Goal: Information Seeking & Learning: Learn about a topic

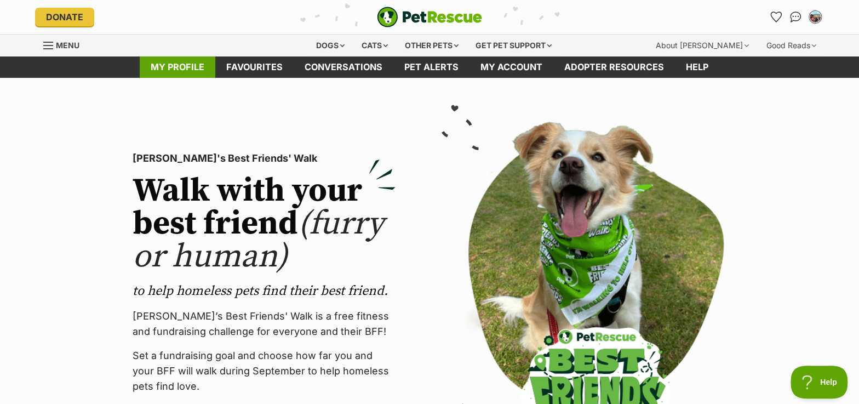
click at [169, 67] on link "My profile" at bounding box center [178, 66] width 76 height 21
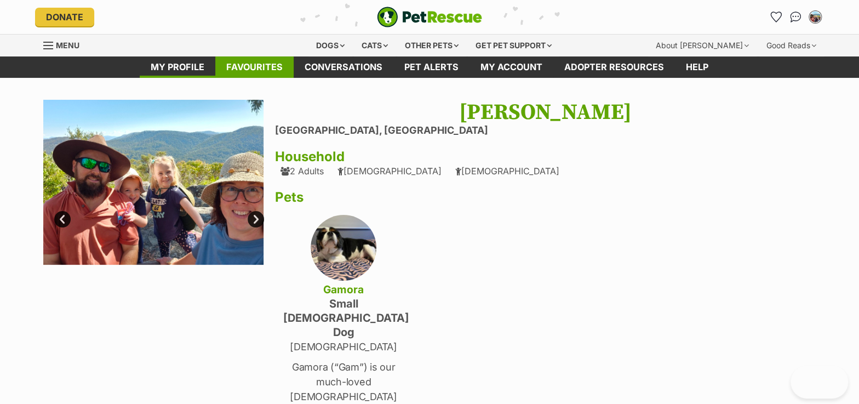
click at [246, 65] on link "Favourites" at bounding box center [254, 66] width 78 height 21
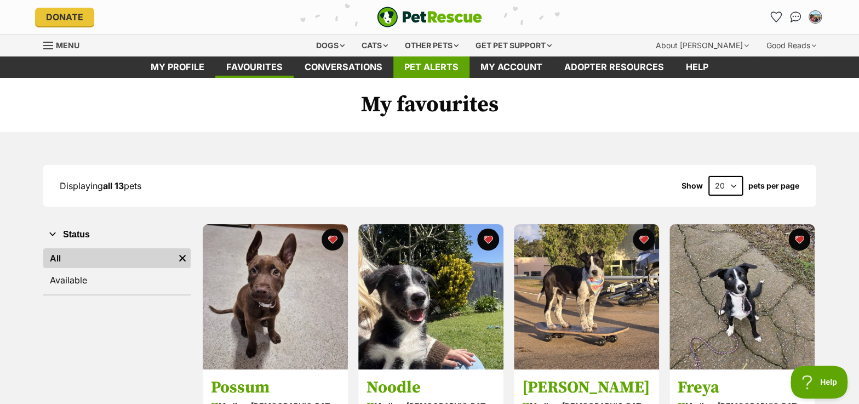
click at [459, 71] on link "Pet alerts" at bounding box center [431, 66] width 76 height 21
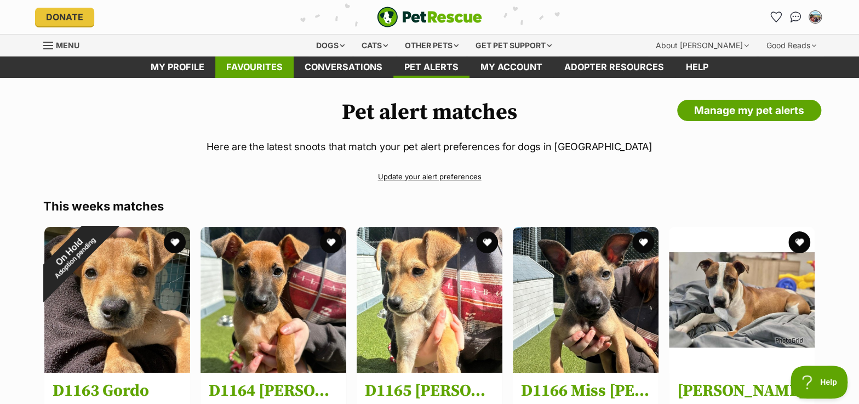
click at [272, 66] on link "Favourites" at bounding box center [254, 66] width 78 height 21
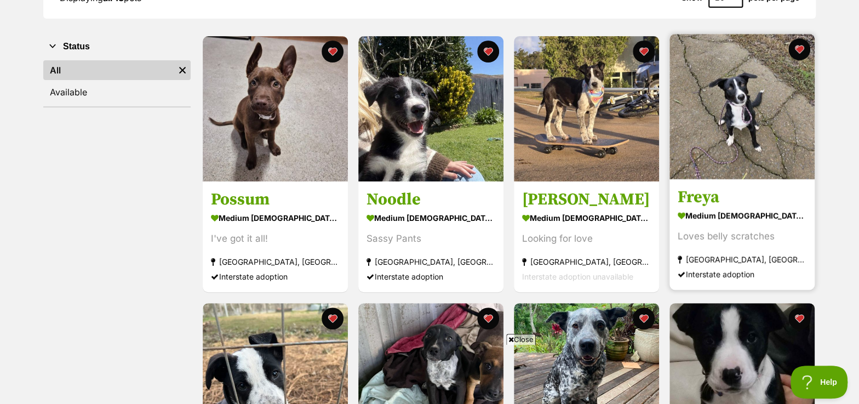
scroll to position [199, 0]
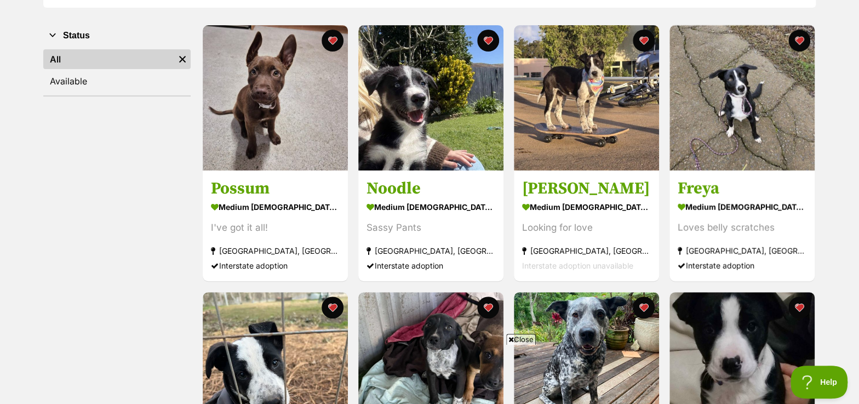
click at [519, 337] on span "Close" at bounding box center [521, 339] width 30 height 11
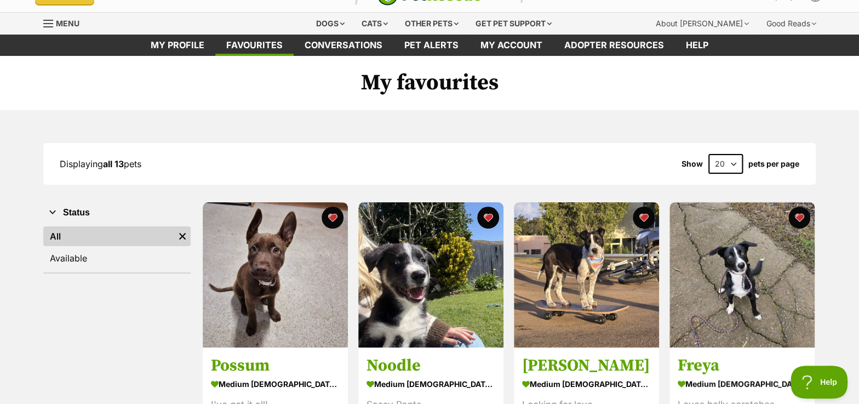
scroll to position [0, 0]
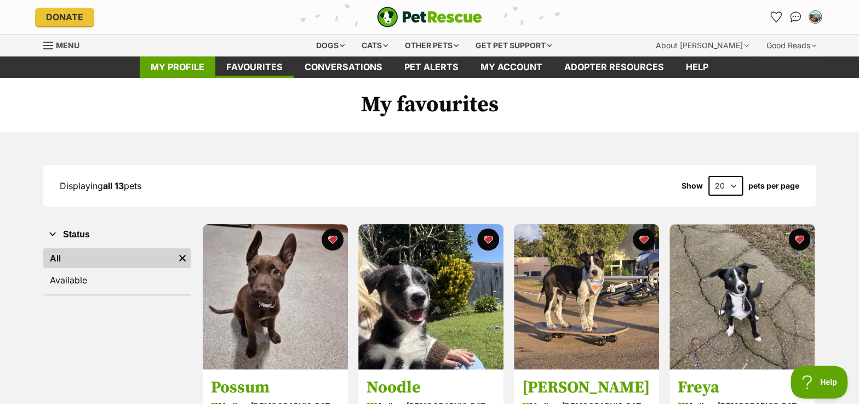
click at [199, 65] on link "My profile" at bounding box center [178, 66] width 76 height 21
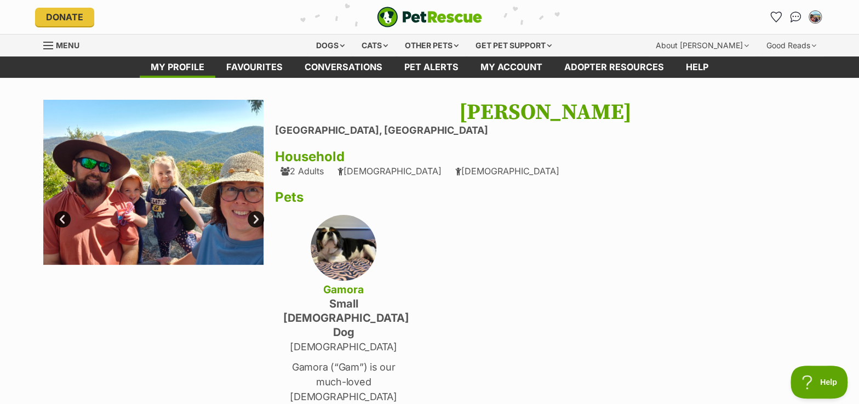
click at [258, 224] on link "Next" at bounding box center [256, 219] width 16 height 16
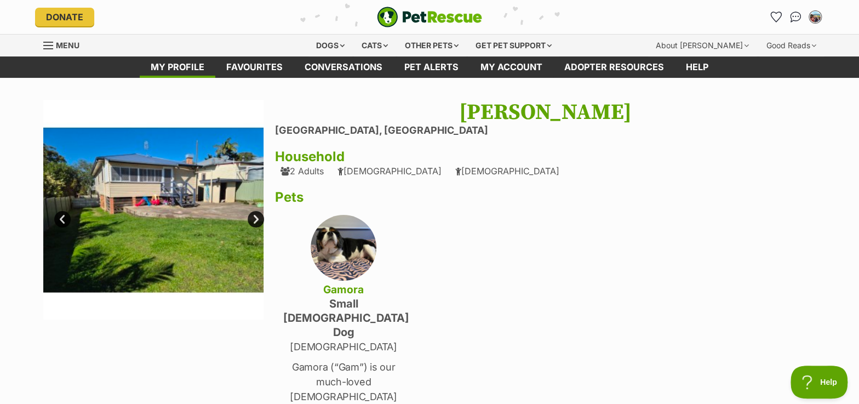
click at [258, 224] on link "Next" at bounding box center [256, 219] width 16 height 16
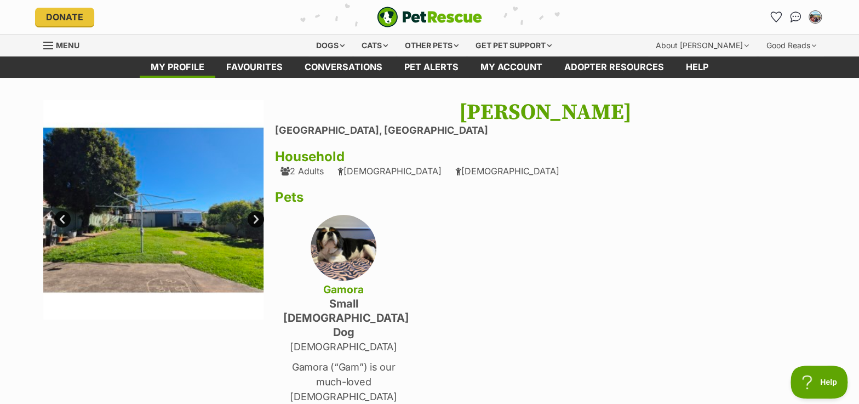
click at [258, 224] on link "Next" at bounding box center [256, 219] width 16 height 16
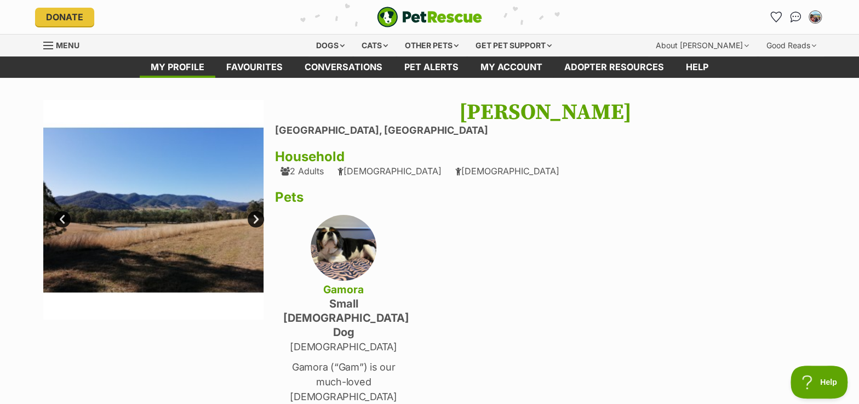
click at [257, 221] on link "Next" at bounding box center [256, 219] width 16 height 16
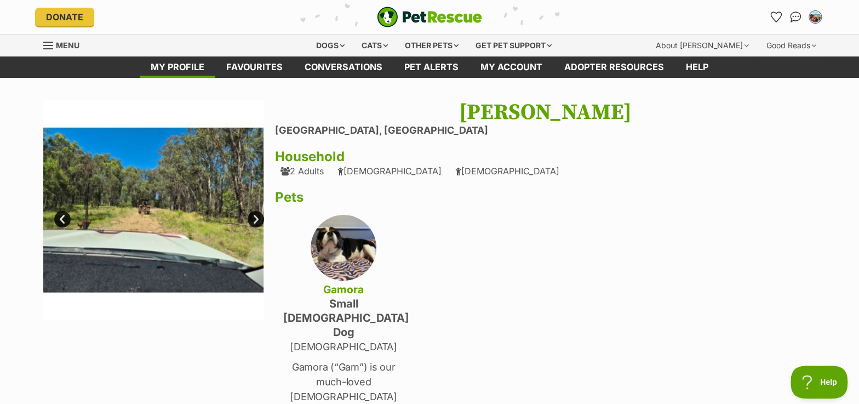
click at [257, 221] on link "Next" at bounding box center [256, 219] width 16 height 16
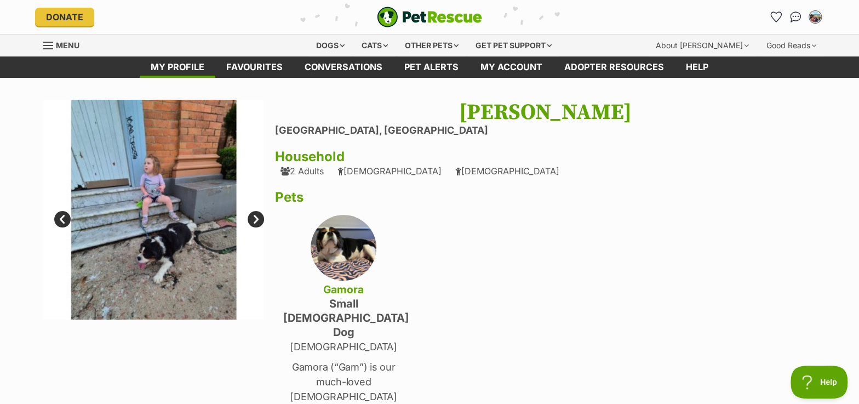
click at [255, 221] on link "Next" at bounding box center [256, 219] width 16 height 16
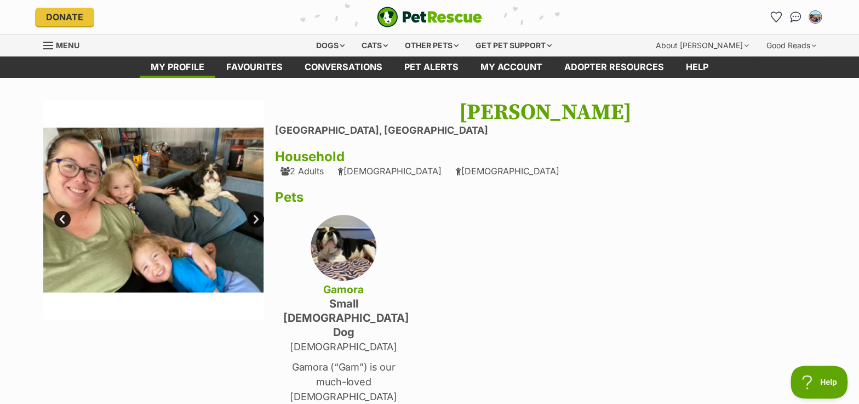
click at [254, 222] on link "Next" at bounding box center [256, 219] width 16 height 16
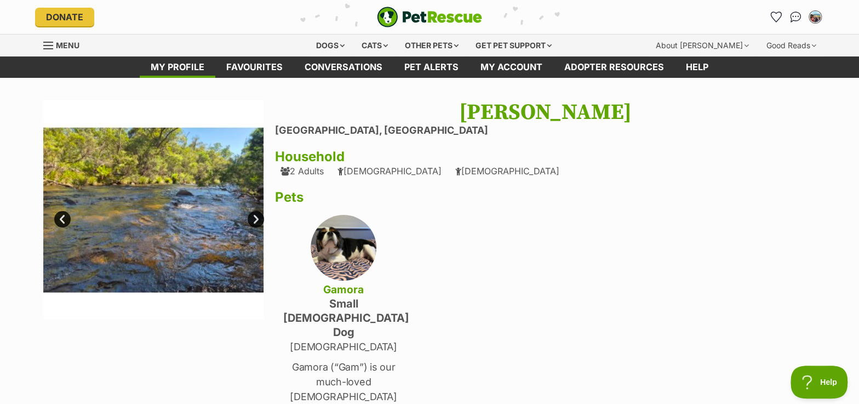
click at [253, 222] on link "Next" at bounding box center [256, 219] width 16 height 16
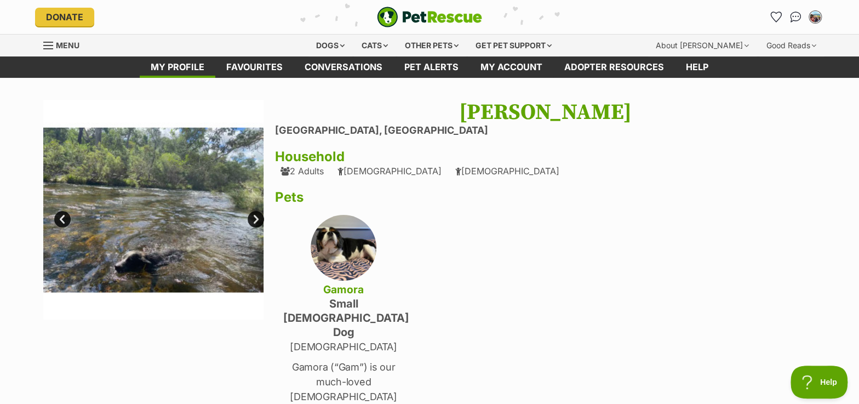
click at [253, 222] on link "Next" at bounding box center [256, 219] width 16 height 16
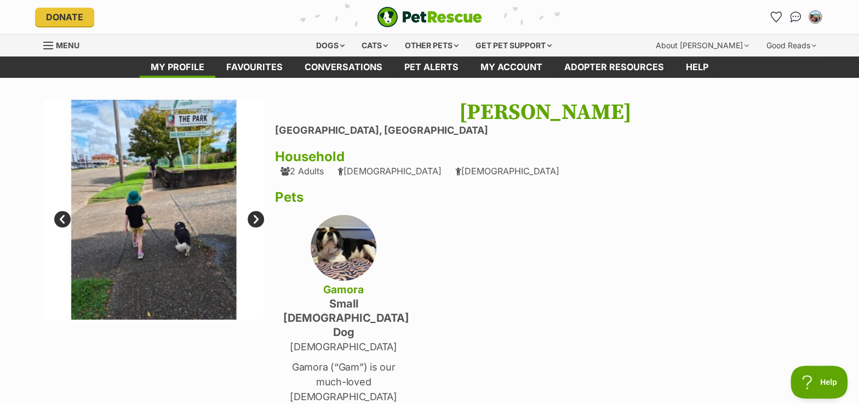
click at [253, 221] on link "Next" at bounding box center [256, 219] width 16 height 16
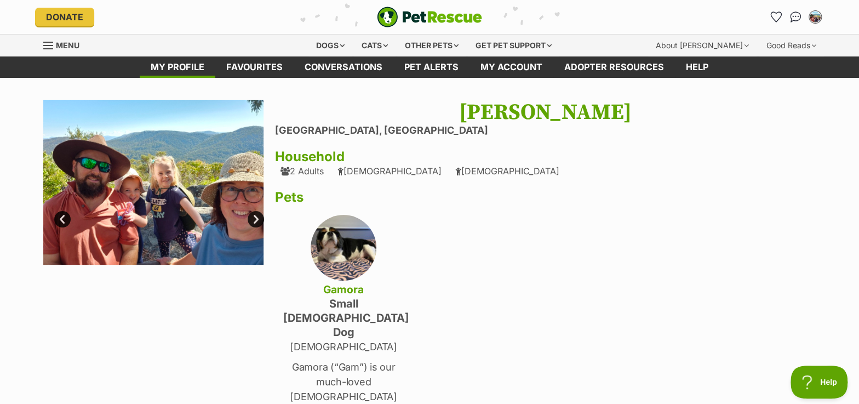
click at [63, 45] on span "Menu" at bounding box center [68, 45] width 24 height 9
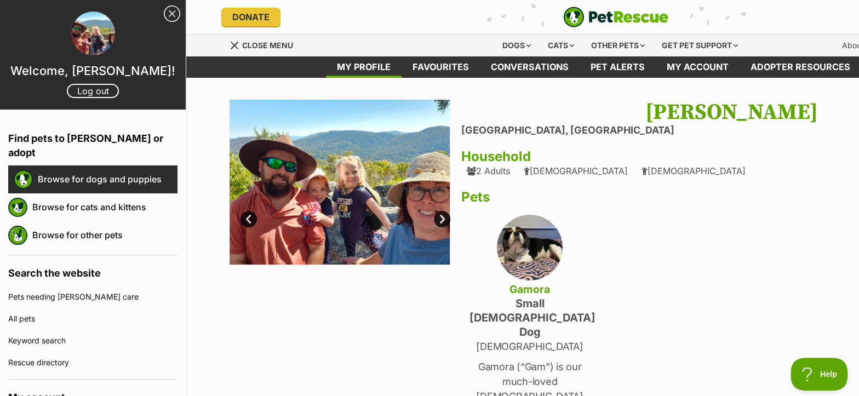
click at [108, 168] on link "Browse for dogs and puppies" at bounding box center [108, 179] width 140 height 23
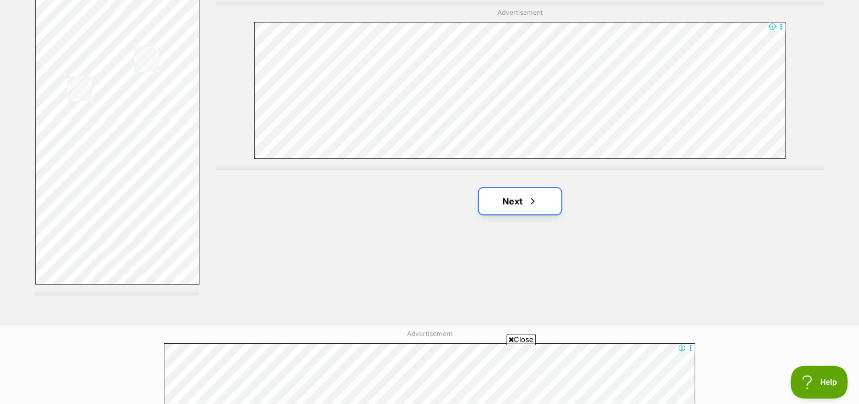
click at [533, 197] on span "Next page" at bounding box center [532, 200] width 11 height 13
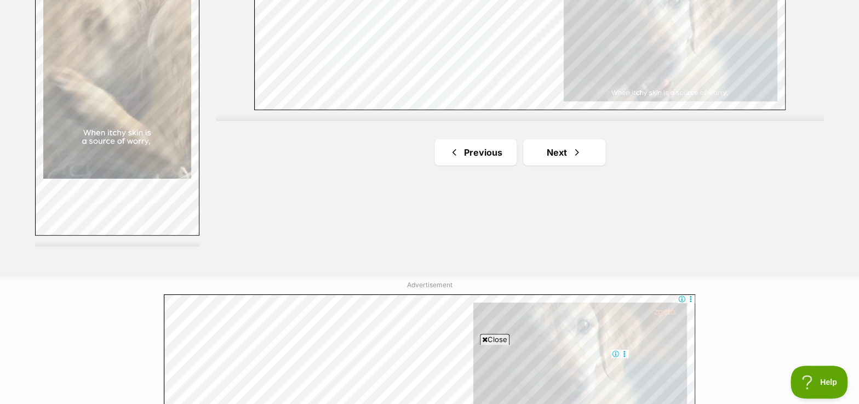
scroll to position [2042, 0]
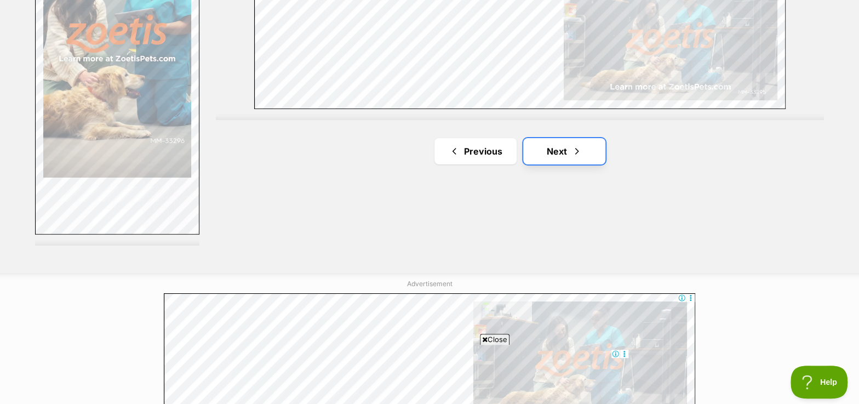
drag, startPoint x: 574, startPoint y: 156, endPoint x: 581, endPoint y: 158, distance: 7.3
click at [573, 157] on span "Next page" at bounding box center [576, 151] width 11 height 13
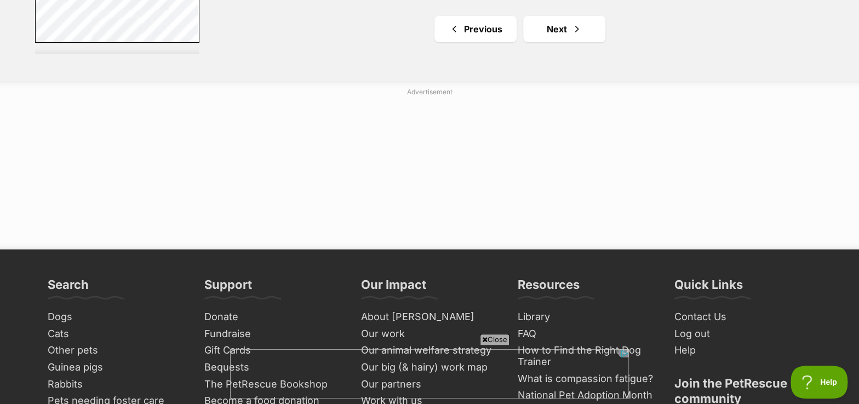
scroll to position [2241, 0]
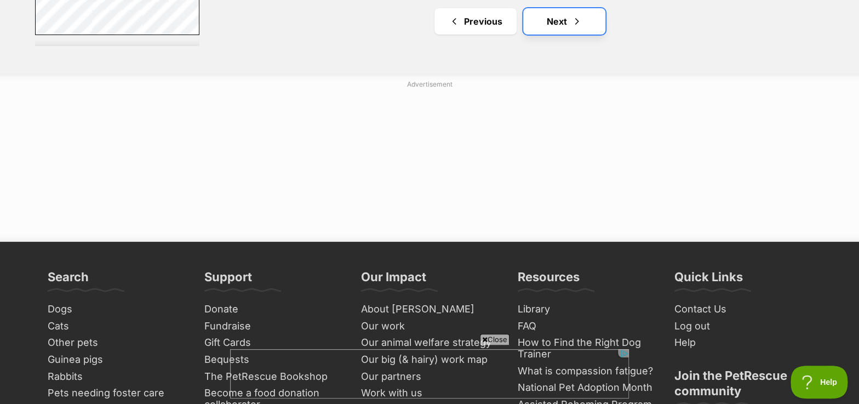
click at [562, 25] on link "Next" at bounding box center [564, 21] width 82 height 26
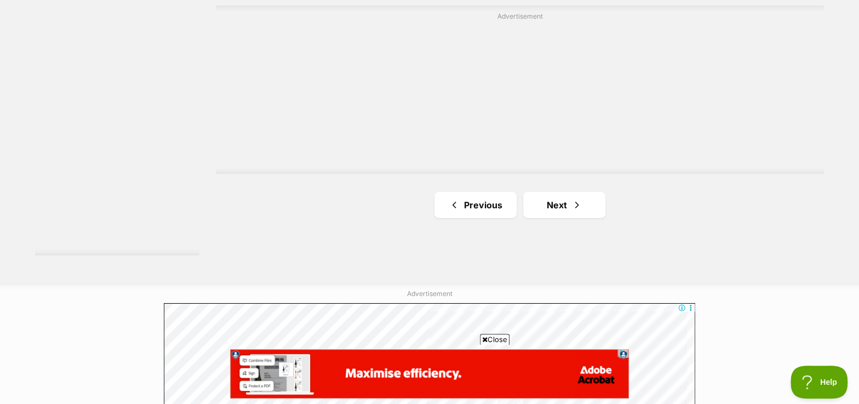
scroll to position [2042, 0]
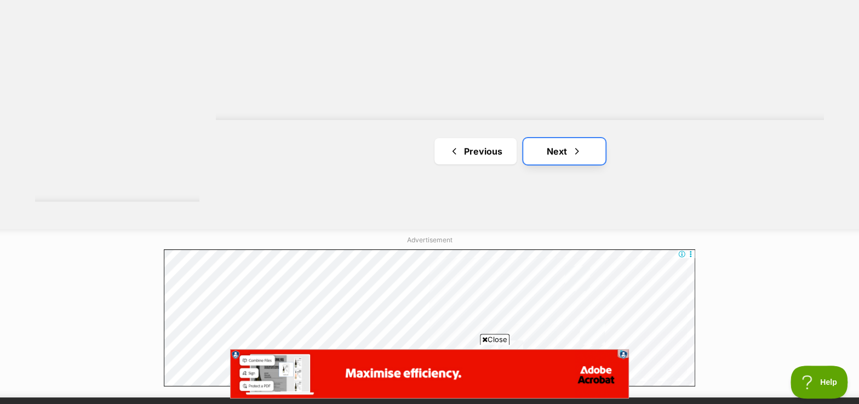
click at [576, 145] on span "Next page" at bounding box center [576, 151] width 11 height 13
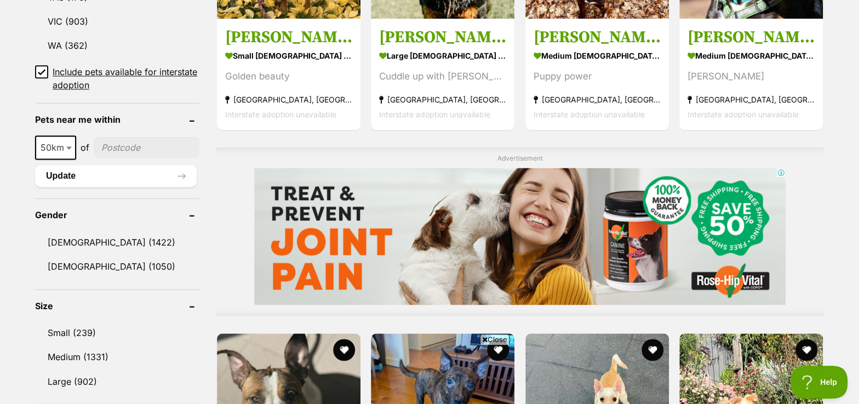
scroll to position [747, 0]
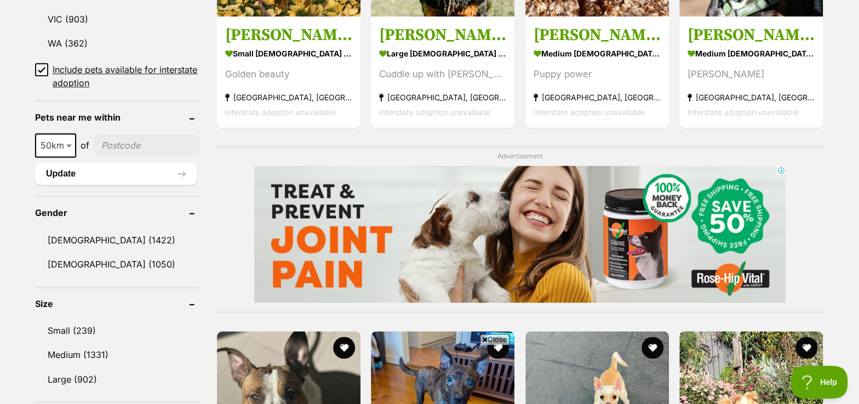
click at [488, 340] on span "Close" at bounding box center [495, 339] width 30 height 11
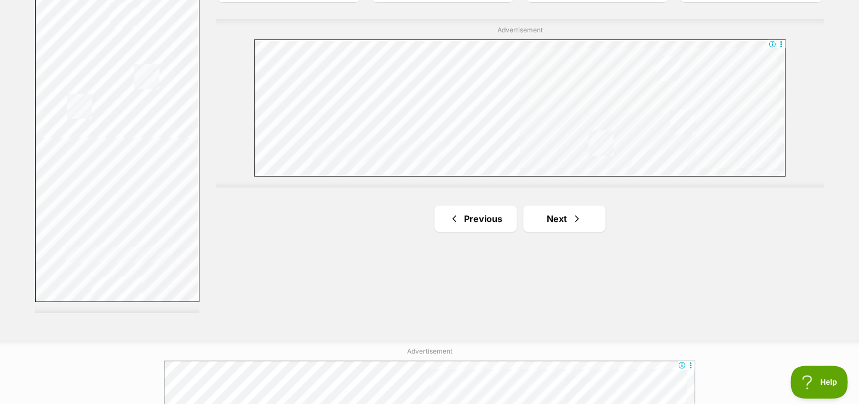
scroll to position [1992, 0]
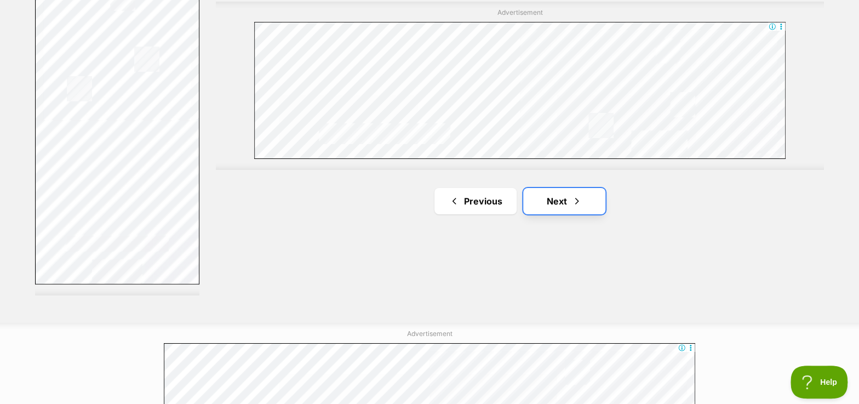
click at [555, 195] on link "Next" at bounding box center [564, 201] width 82 height 26
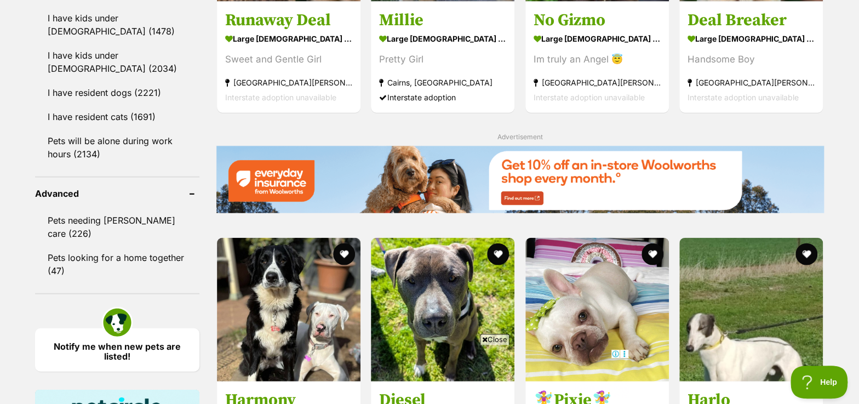
scroll to position [1295, 0]
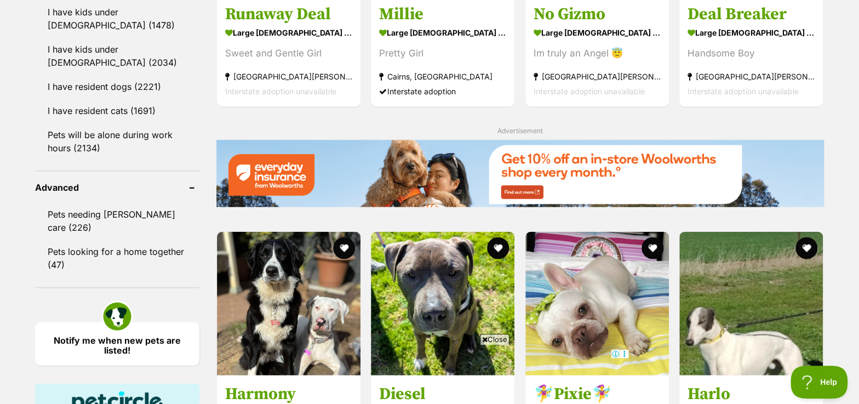
click at [486, 339] on span "Close" at bounding box center [495, 339] width 30 height 11
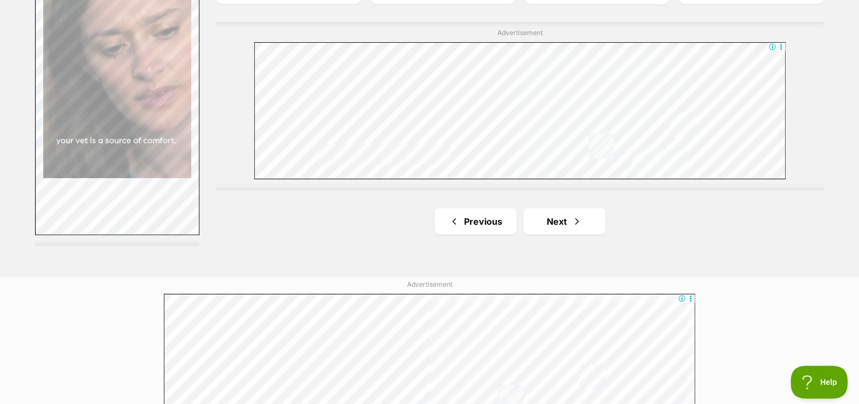
scroll to position [2042, 0]
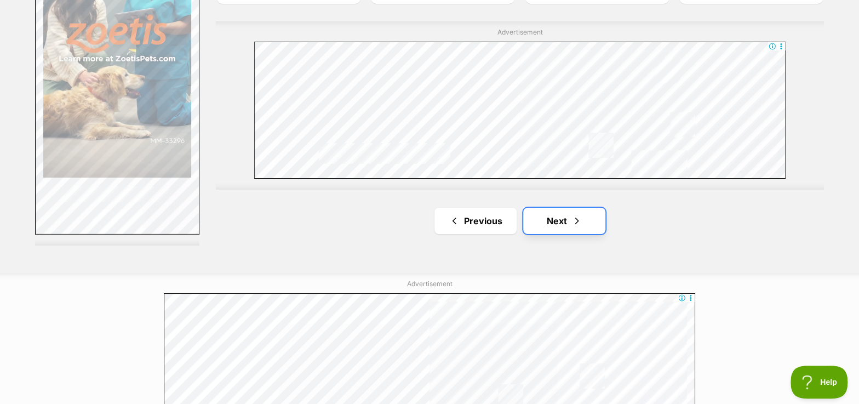
click at [571, 222] on span "Next page" at bounding box center [576, 220] width 11 height 13
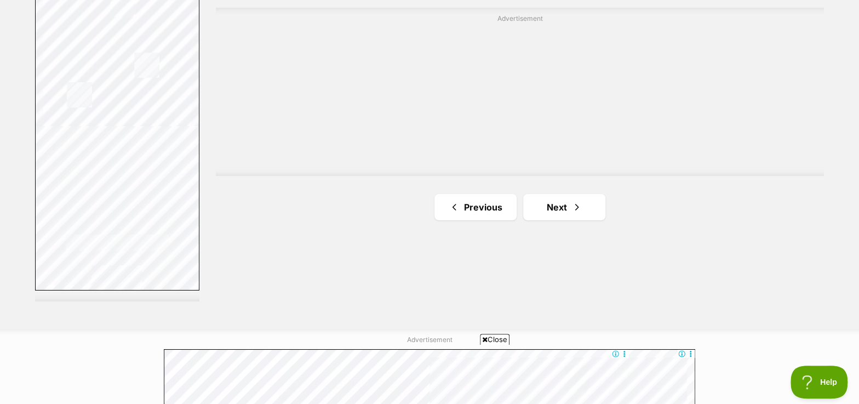
scroll to position [1992, 0]
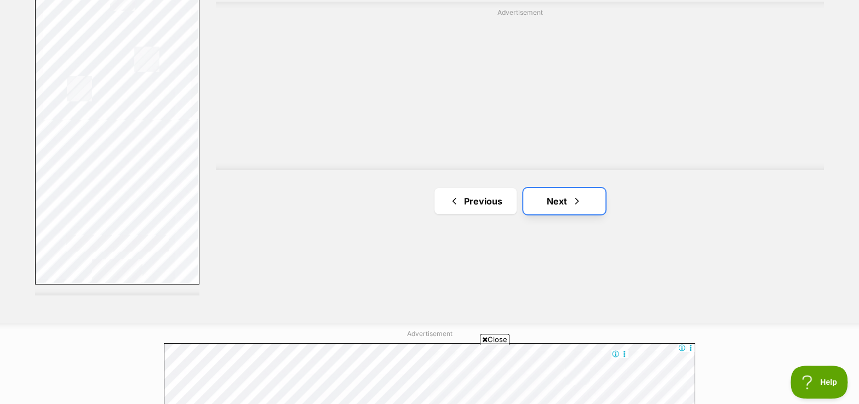
click at [572, 205] on span "Next page" at bounding box center [576, 200] width 11 height 13
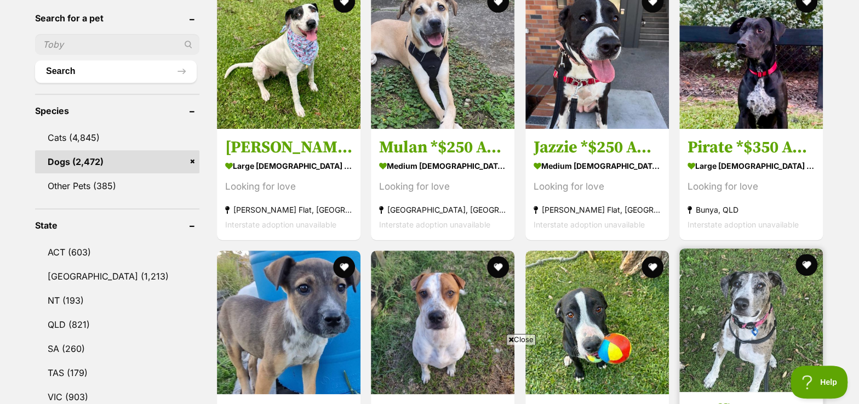
scroll to position [448, 0]
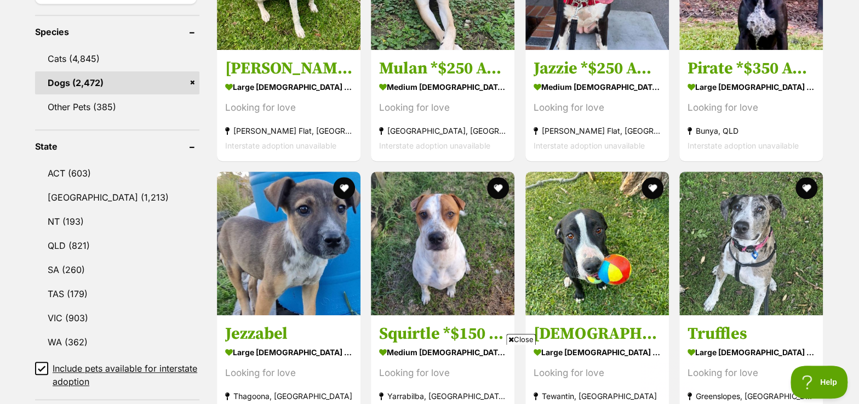
click at [516, 339] on span "Close" at bounding box center [521, 339] width 30 height 11
